Goal: Communication & Community: Connect with others

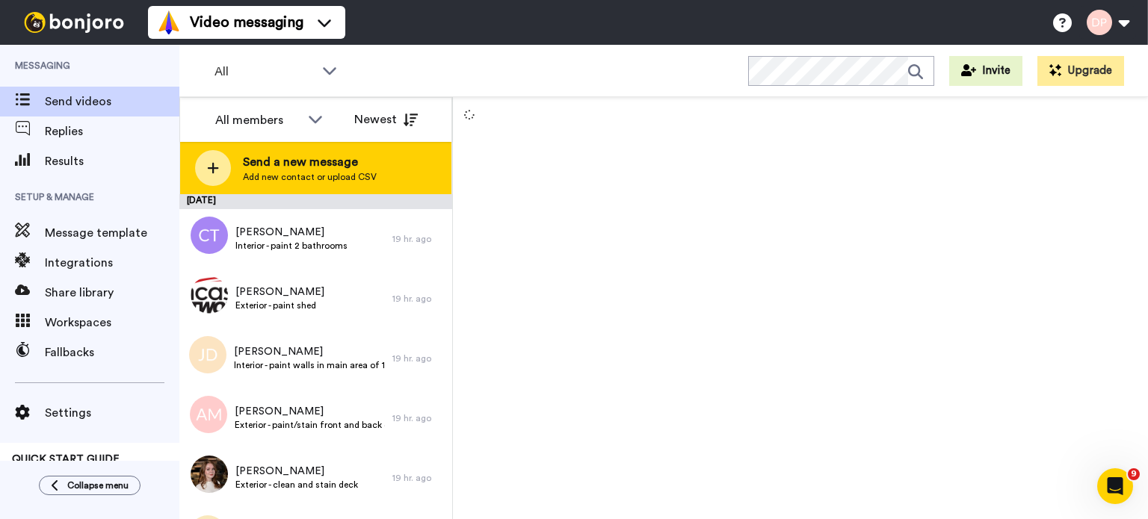
click at [283, 167] on span "Send a new message" at bounding box center [310, 162] width 134 height 18
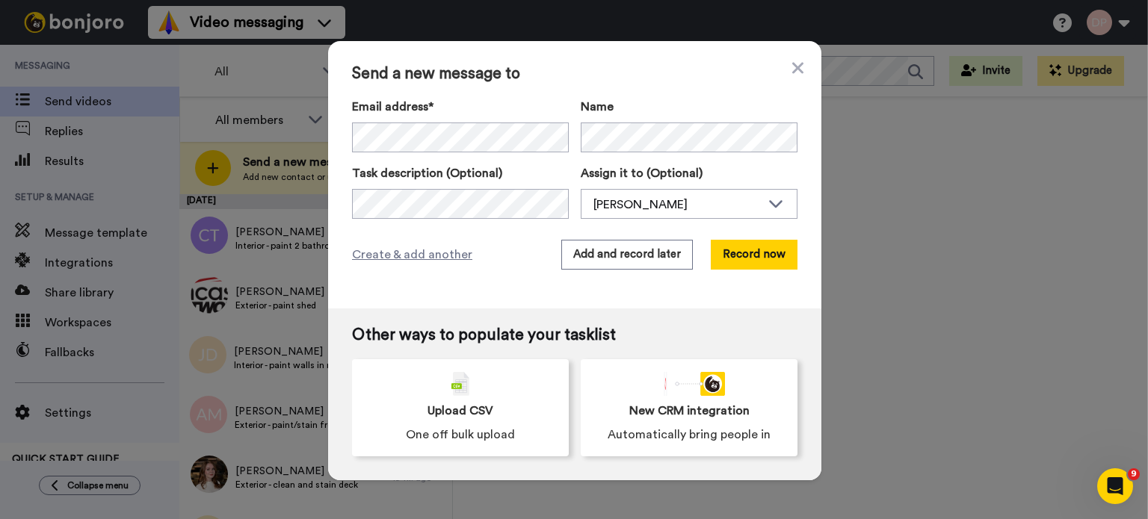
click at [295, 155] on div "Send a new message to Email address* Steahly <jsteahly@gmail.com> Name Task des…" at bounding box center [574, 259] width 1148 height 519
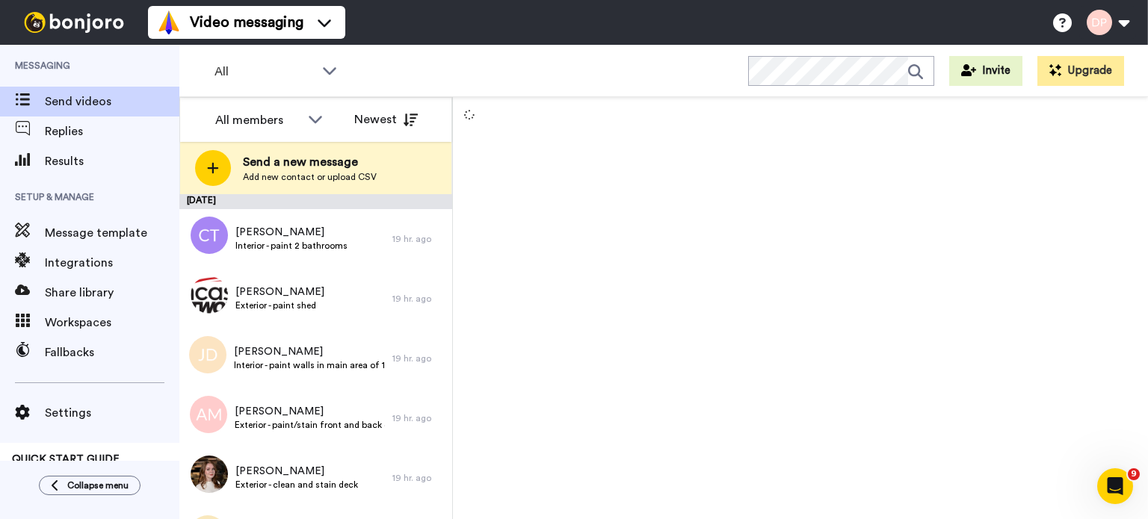
click at [295, 155] on span "Send a new message" at bounding box center [310, 162] width 134 height 18
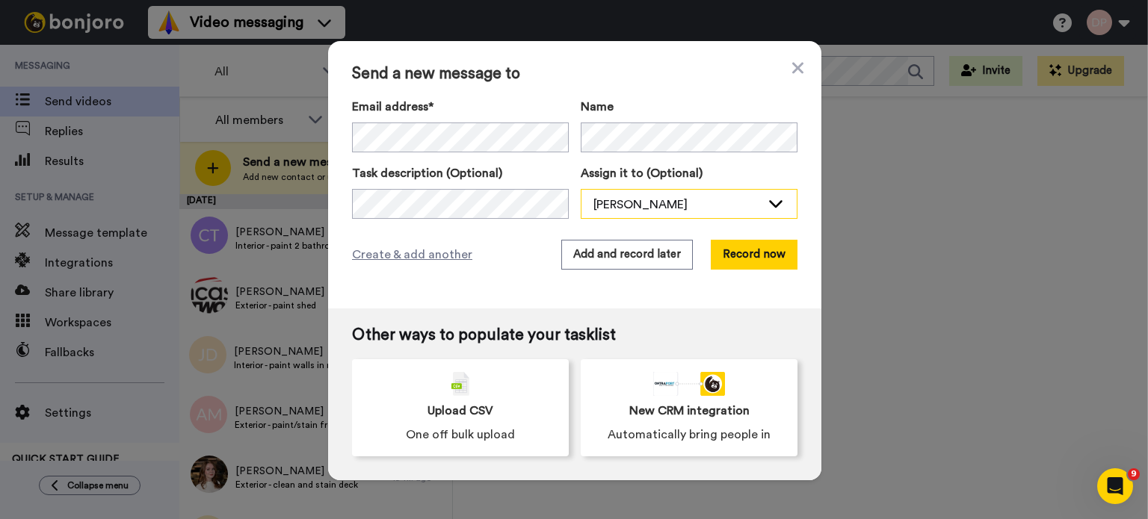
click at [627, 203] on div "[PERSON_NAME]" at bounding box center [676, 205] width 167 height 18
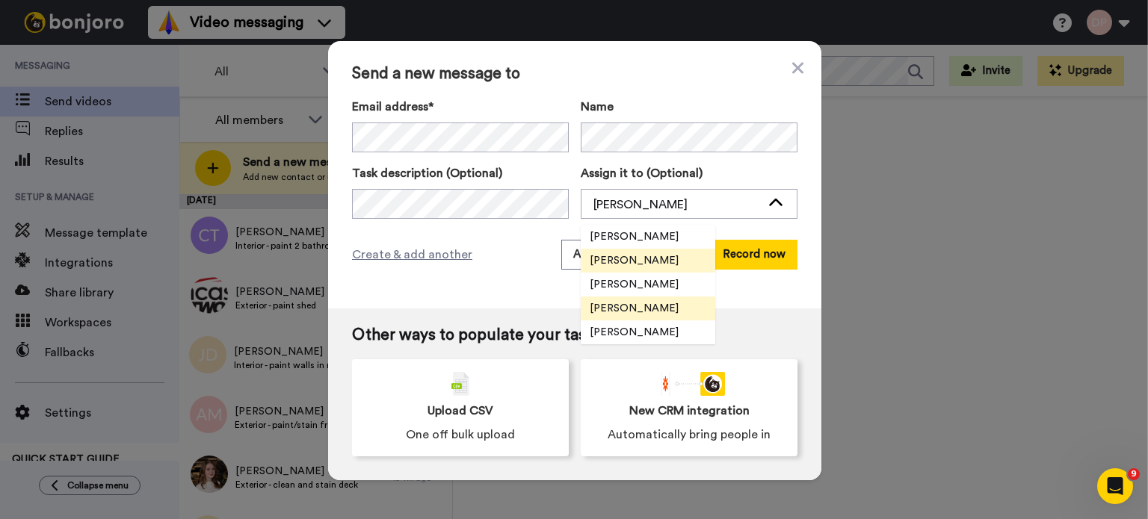
click at [617, 308] on span "[PERSON_NAME]" at bounding box center [634, 308] width 107 height 15
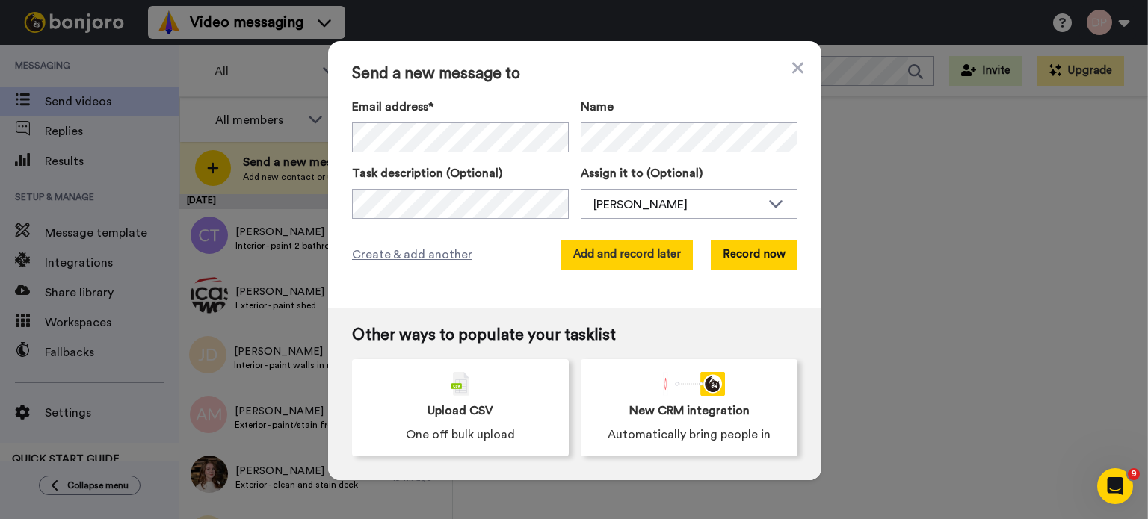
click at [634, 256] on button "Add and record later" at bounding box center [627, 255] width 132 height 30
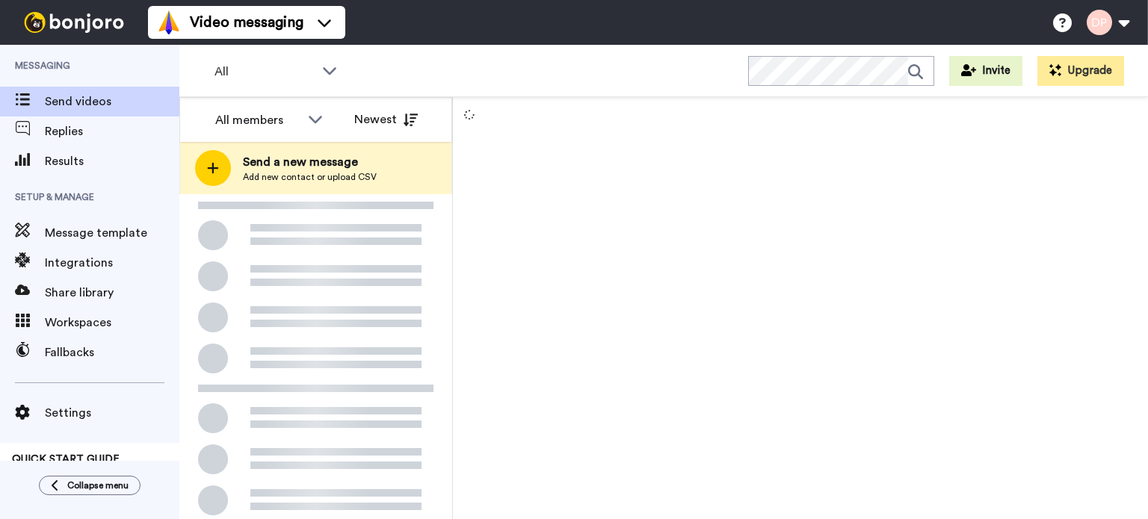
click at [298, 167] on span "Send a new message" at bounding box center [310, 162] width 134 height 18
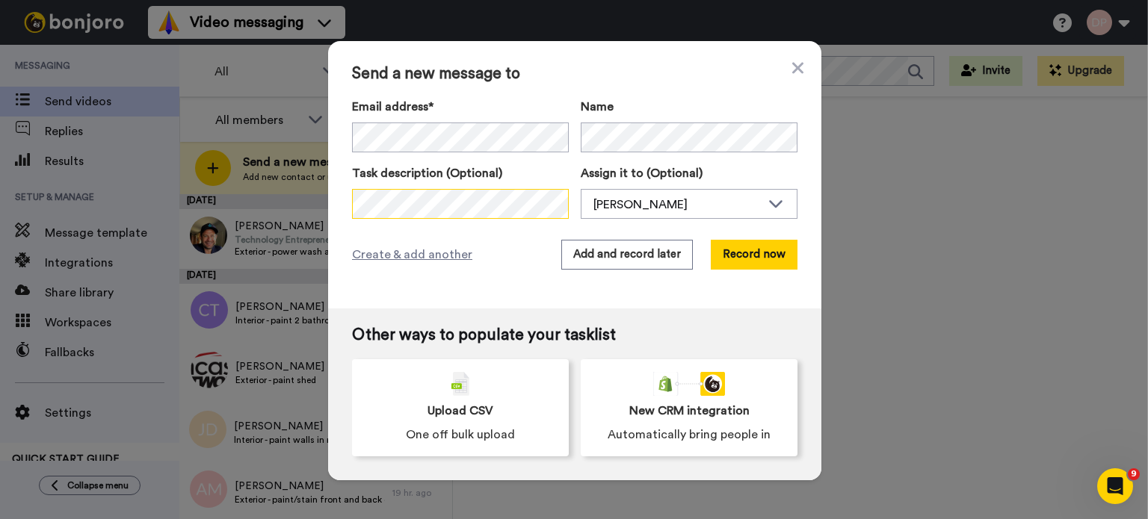
scroll to position [0, 138]
click at [652, 206] on div "[PERSON_NAME]" at bounding box center [676, 205] width 167 height 18
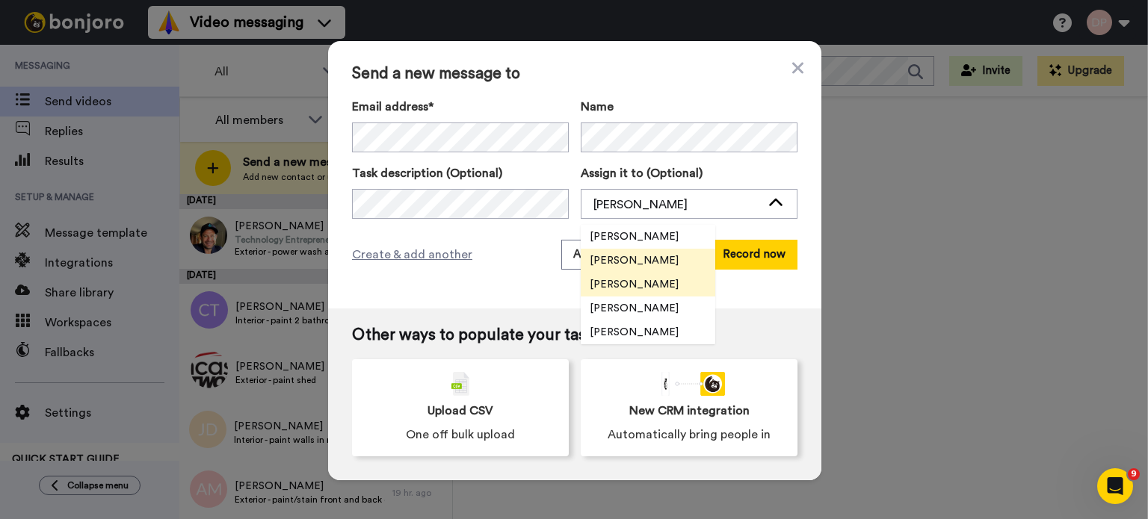
click at [629, 285] on span "[PERSON_NAME]" at bounding box center [634, 284] width 107 height 15
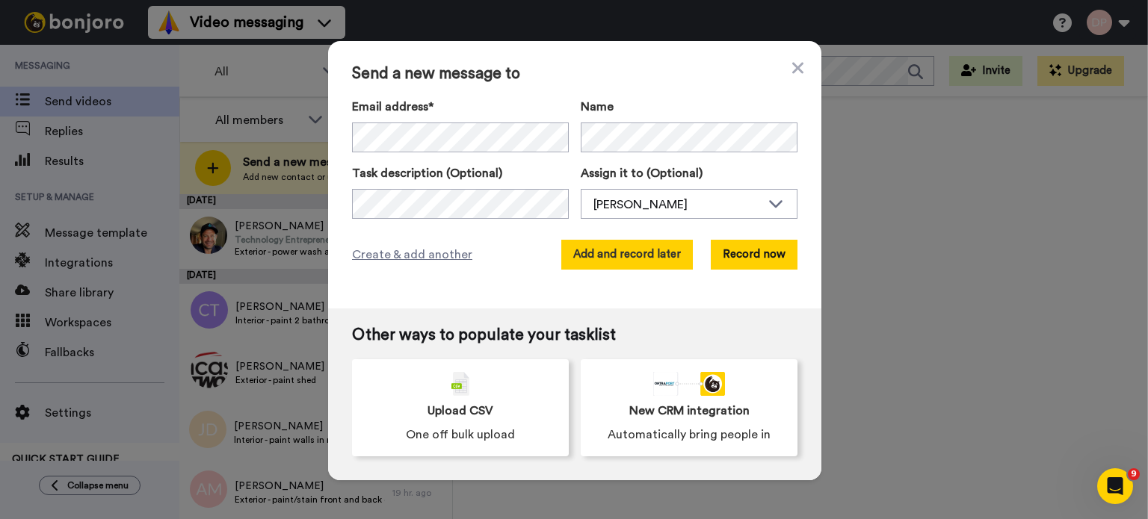
click at [626, 253] on button "Add and record later" at bounding box center [627, 255] width 132 height 30
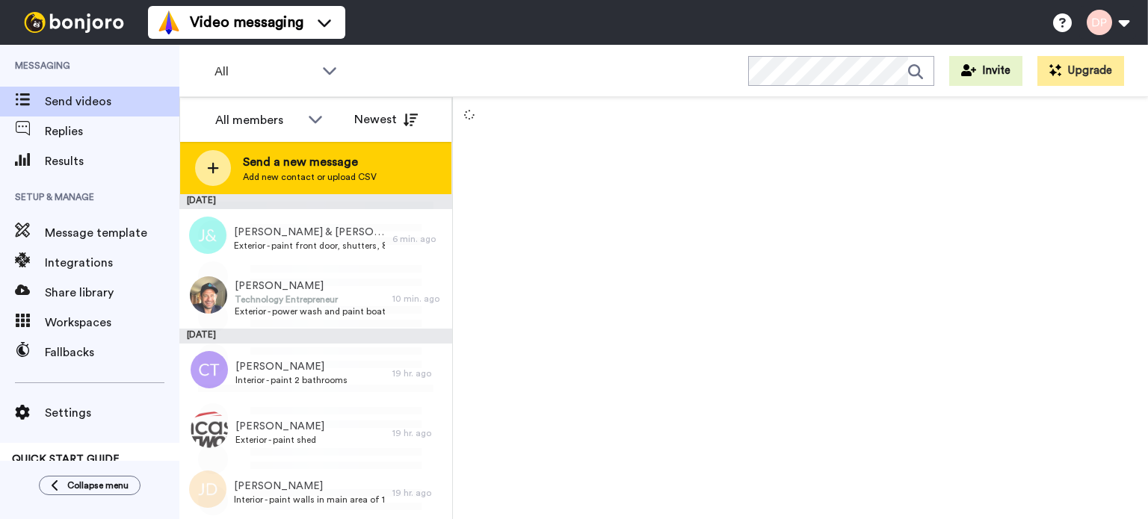
click at [314, 170] on span "Send a new message" at bounding box center [310, 162] width 134 height 18
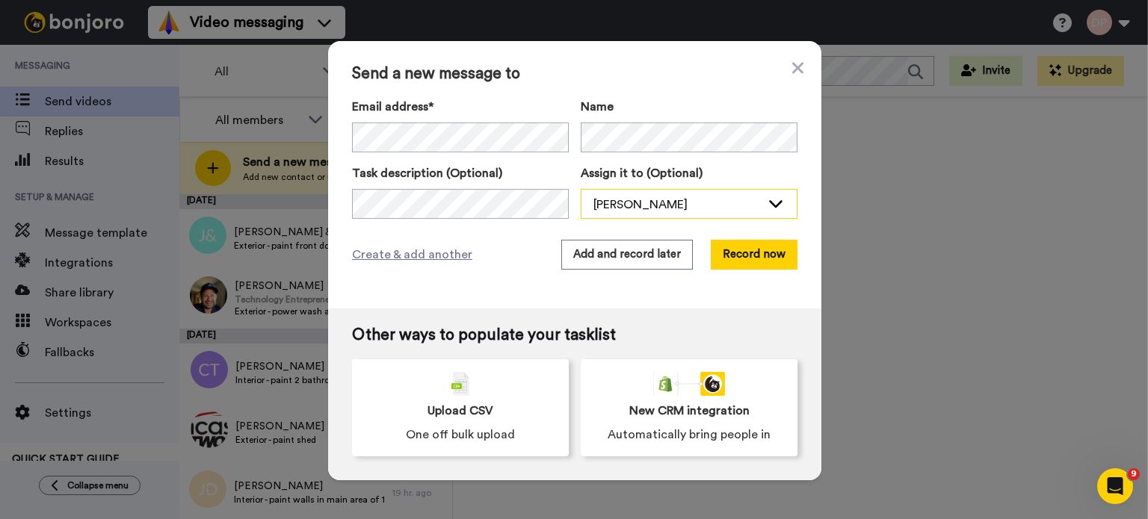
click at [671, 205] on div "[PERSON_NAME]" at bounding box center [676, 205] width 167 height 18
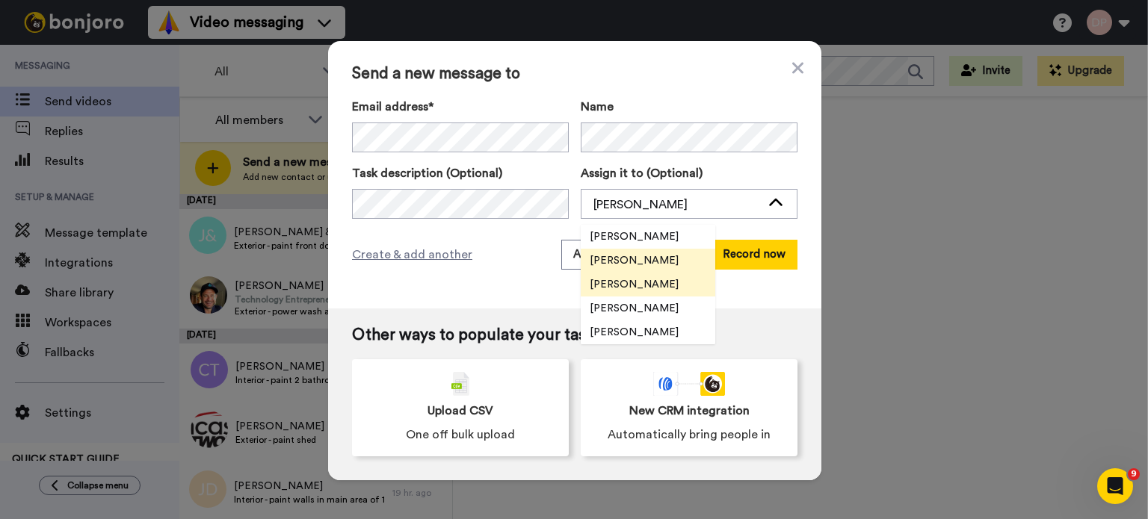
click at [630, 284] on span "[PERSON_NAME]" at bounding box center [634, 284] width 107 height 15
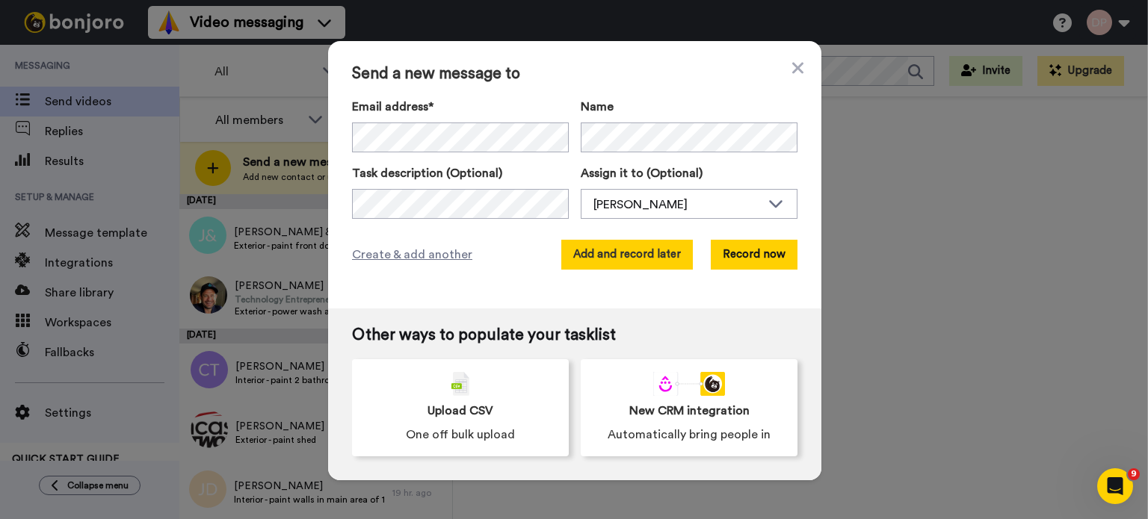
click at [625, 251] on button "Add and record later" at bounding box center [627, 255] width 132 height 30
